Goal: Find specific page/section: Find specific page/section

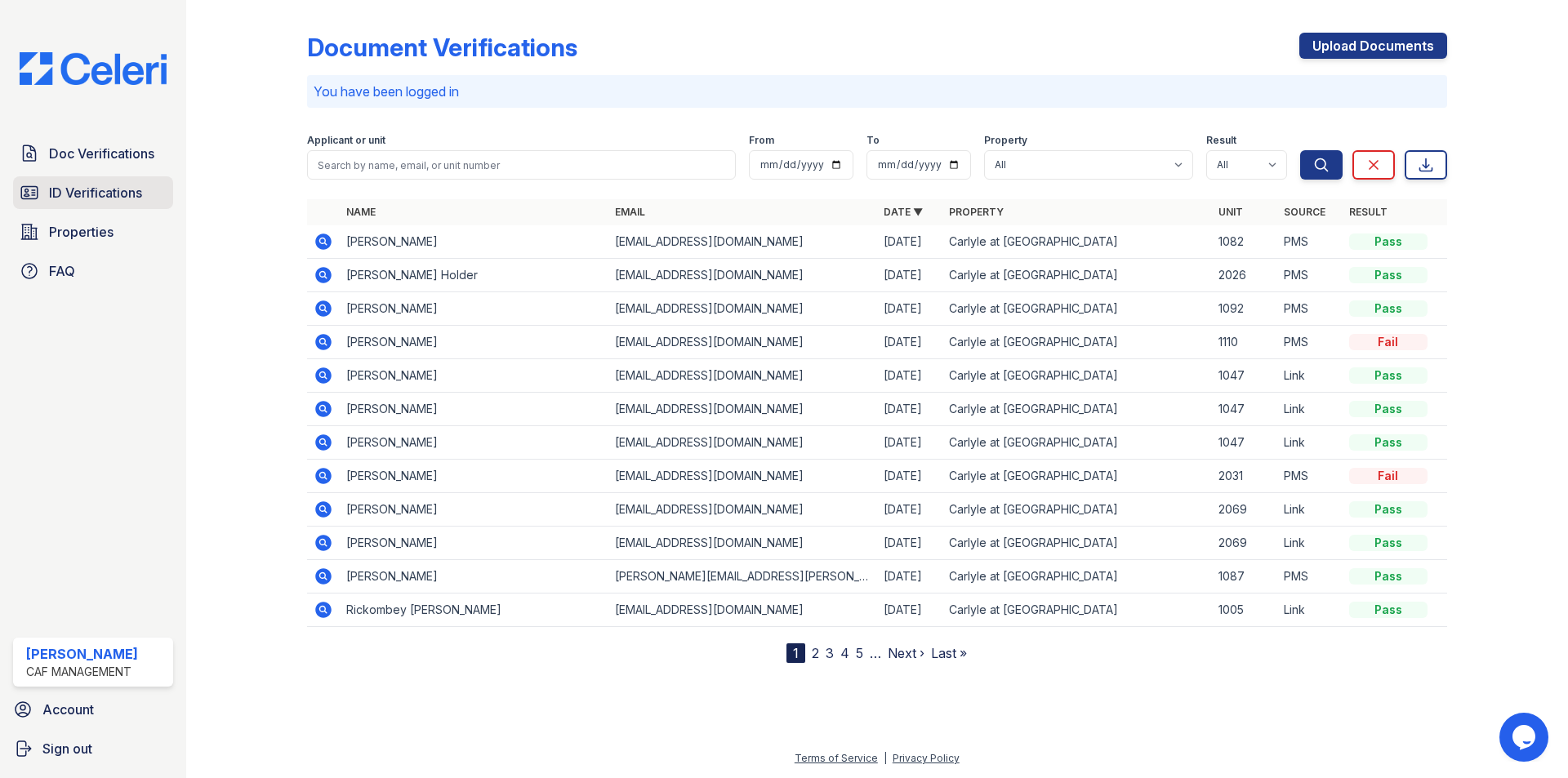
click at [119, 190] on span "ID Verifications" at bounding box center [95, 193] width 93 height 20
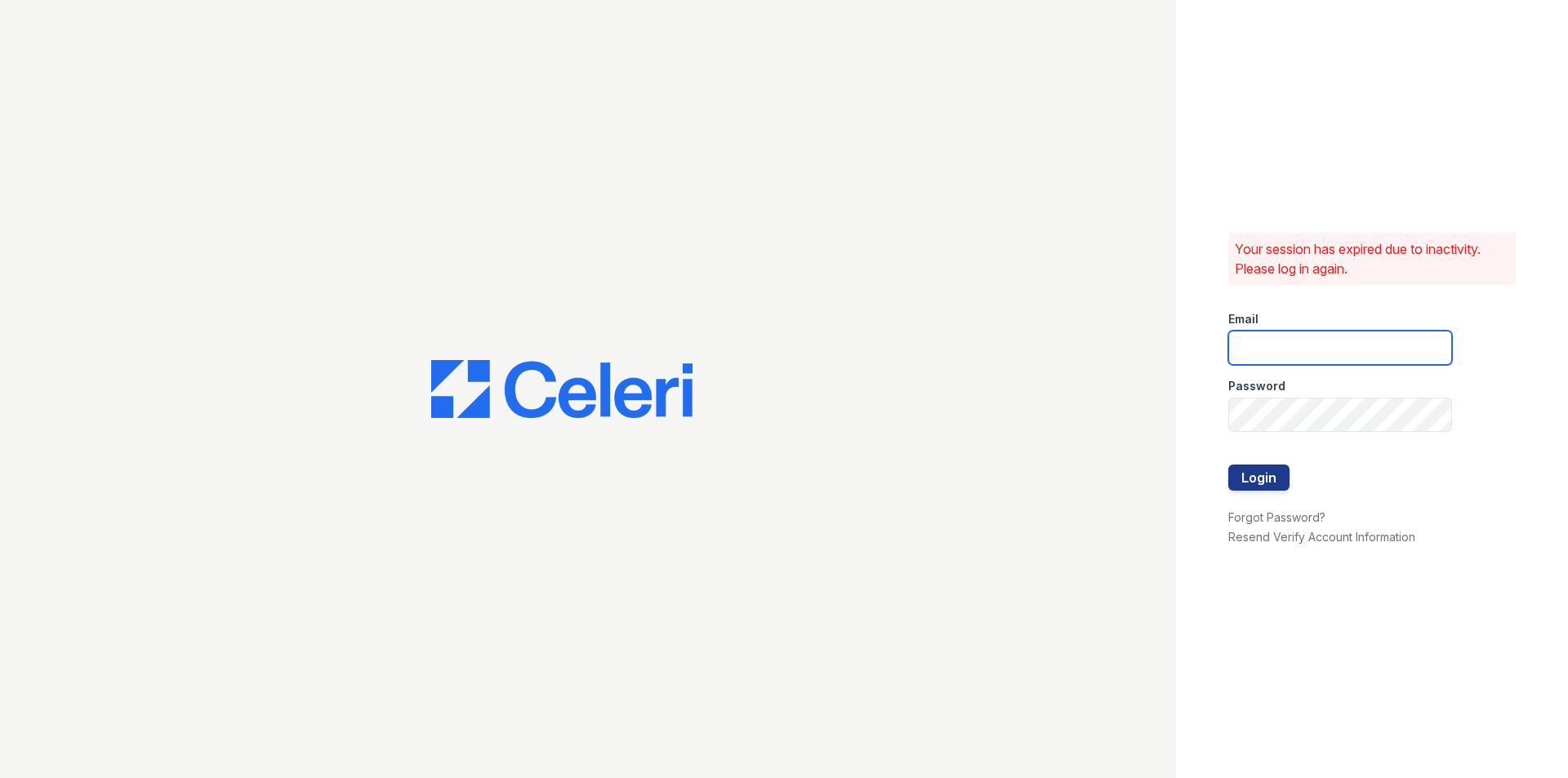
type input "carlylesouth2@cafmanagement.com"
click at [1267, 473] on button "Login" at bounding box center [1259, 478] width 61 height 26
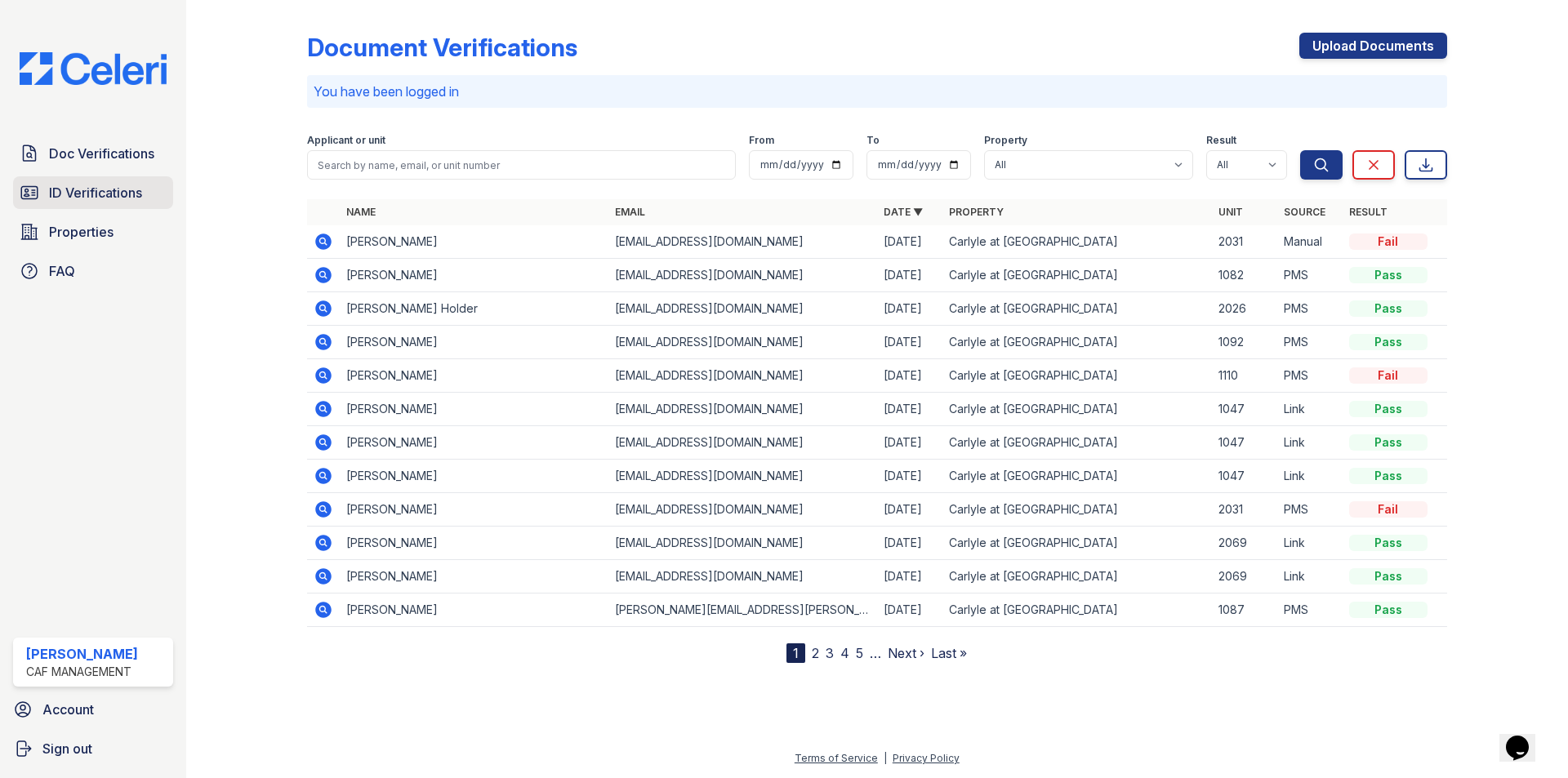
click at [100, 193] on span "ID Verifications" at bounding box center [95, 193] width 93 height 20
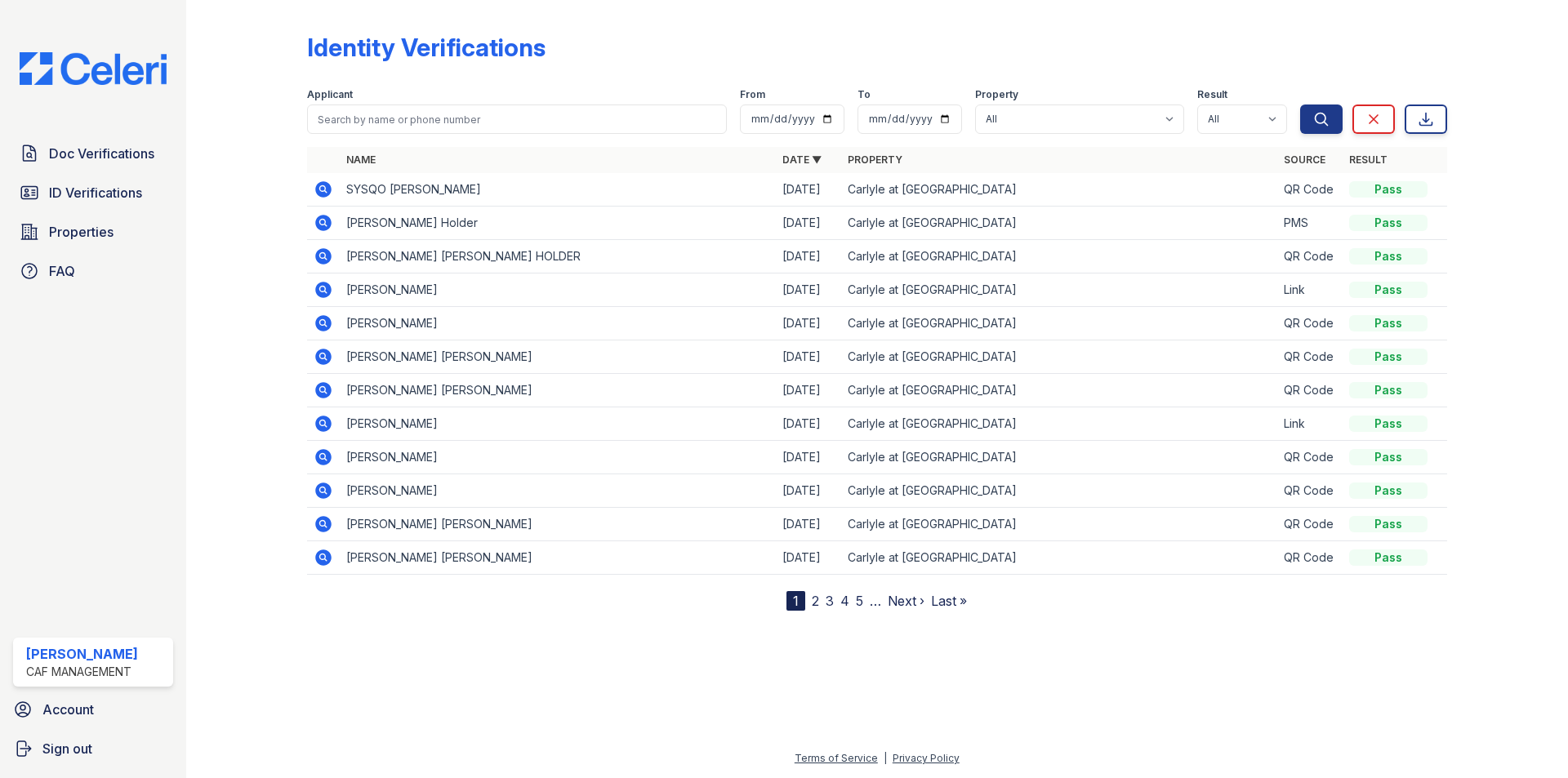
click at [100, 193] on span "ID Verifications" at bounding box center [95, 193] width 93 height 20
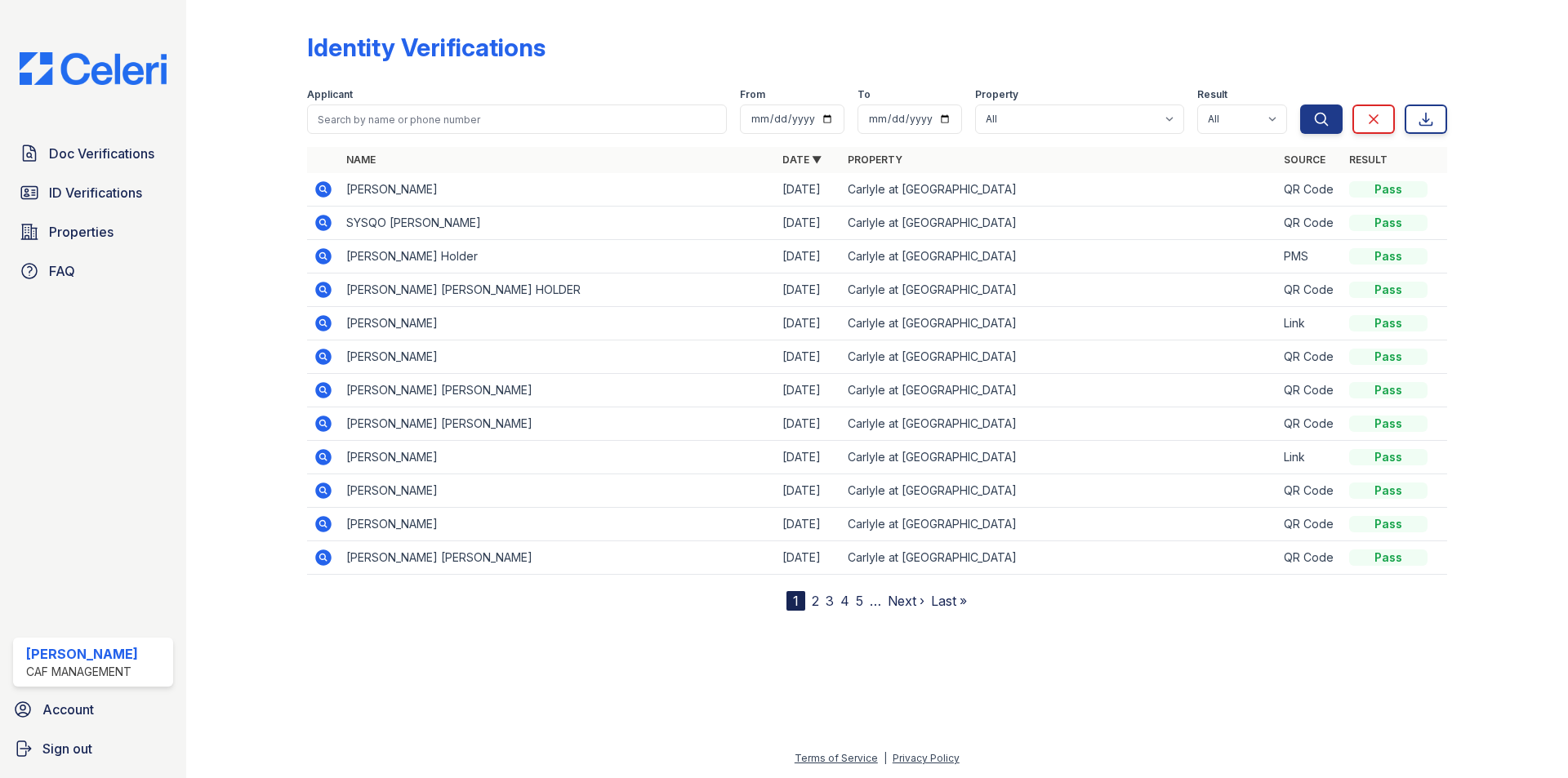
click at [100, 193] on span "ID Verifications" at bounding box center [95, 193] width 93 height 20
click at [292, 652] on div at bounding box center [877, 693] width 1329 height 112
